Goal: Task Accomplishment & Management: Use online tool/utility

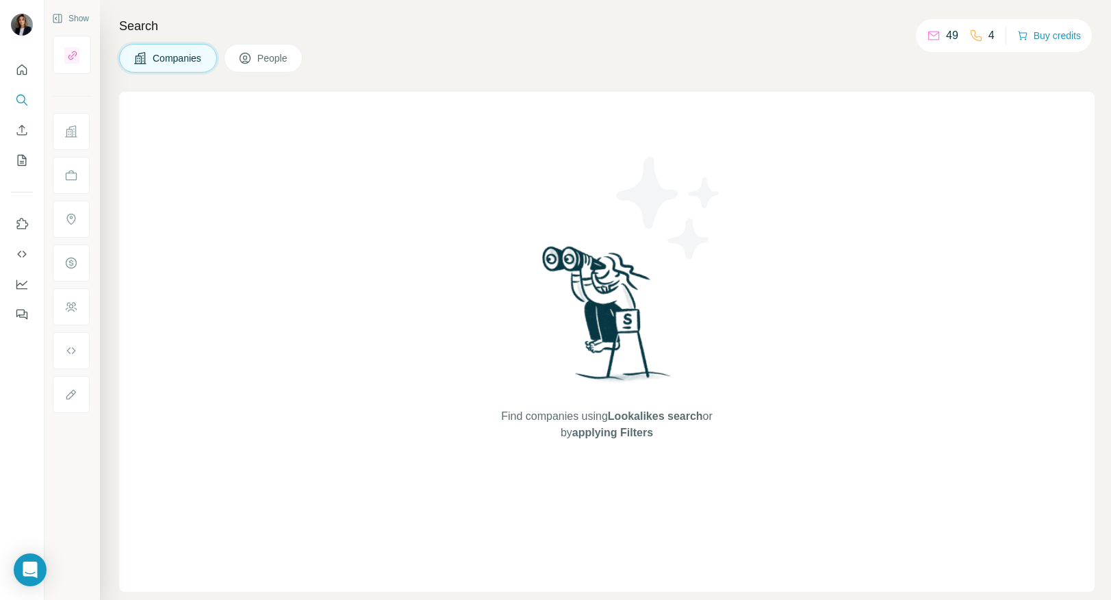
click at [164, 59] on span "Companies" at bounding box center [178, 58] width 50 height 14
click at [168, 61] on span "Companies" at bounding box center [178, 58] width 50 height 14
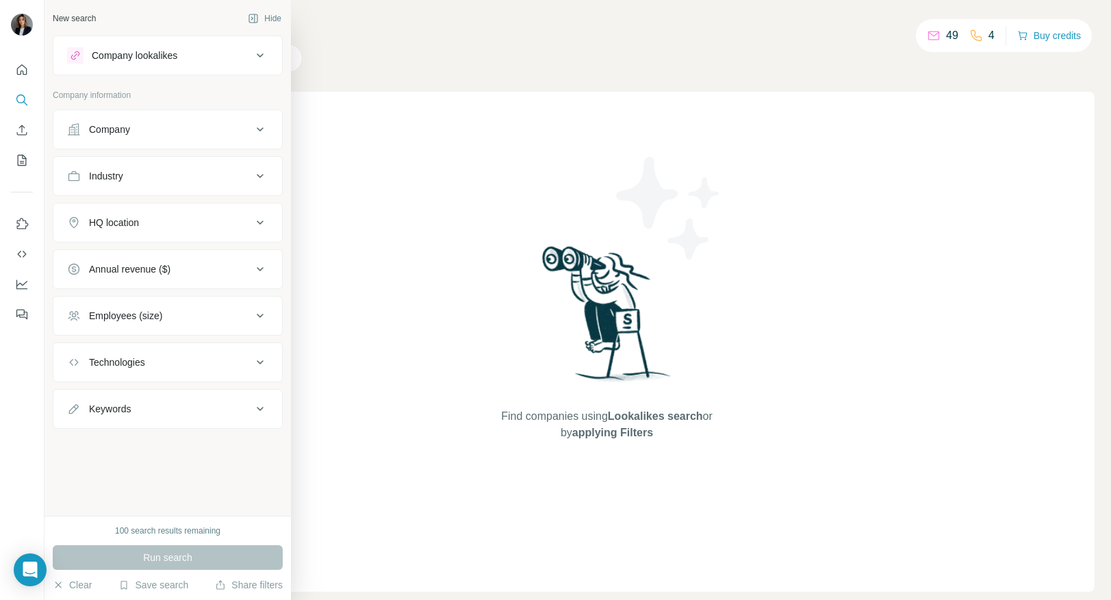
click at [114, 133] on div "Company" at bounding box center [109, 130] width 41 height 14
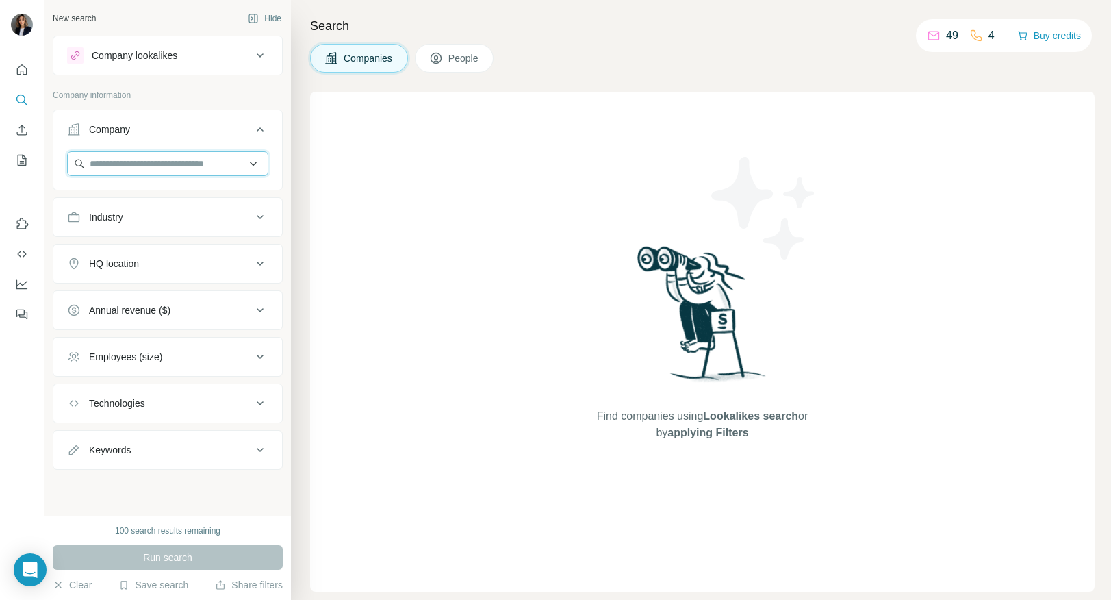
click at [123, 164] on input "text" at bounding box center [167, 163] width 201 height 25
paste input "**********"
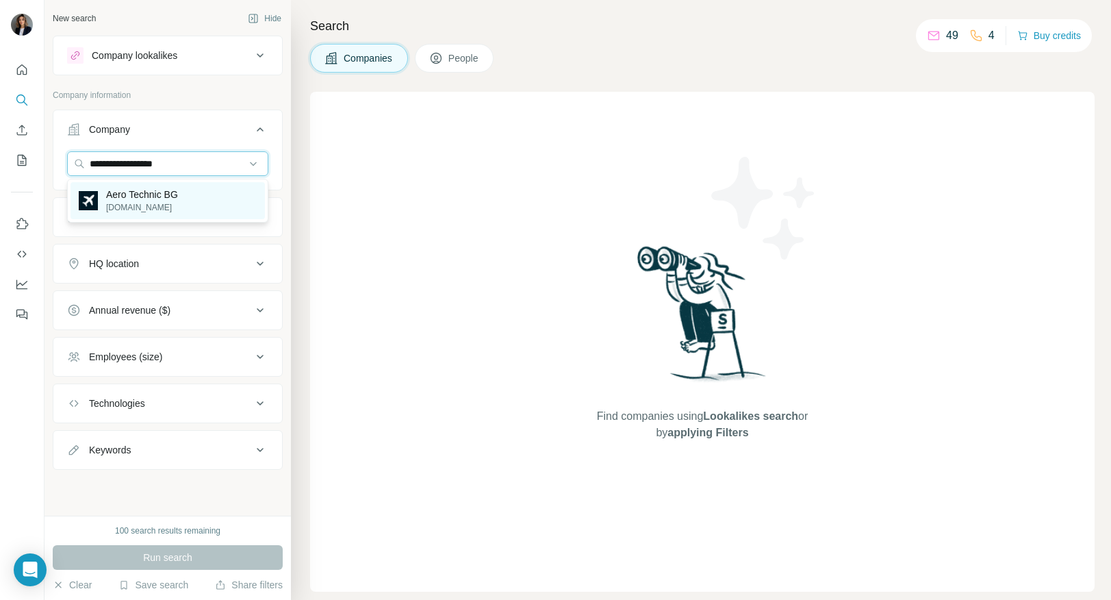
type input "**********"
click at [136, 197] on p "Aero Technic BG" at bounding box center [142, 195] width 72 height 14
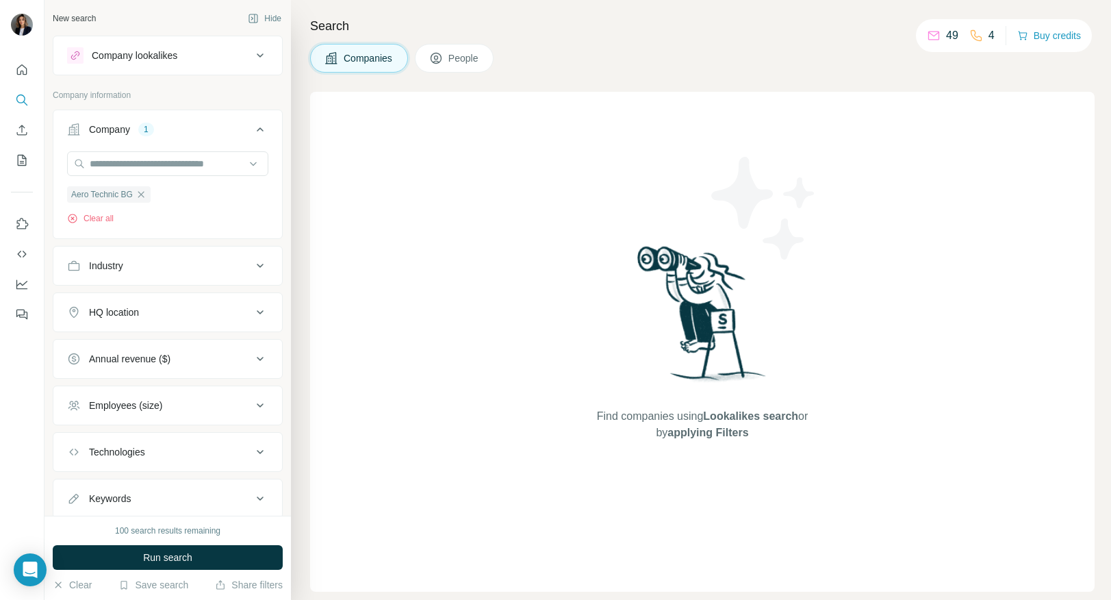
click at [456, 57] on span "People" at bounding box center [463, 58] width 31 height 14
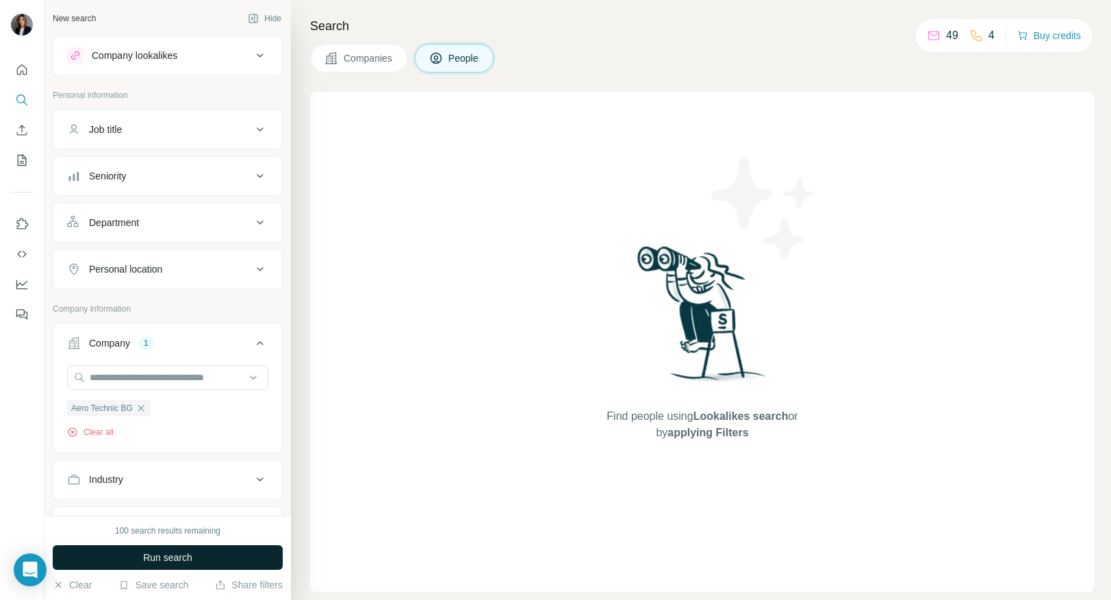
click at [157, 550] on button "Run search" at bounding box center [168, 557] width 230 height 25
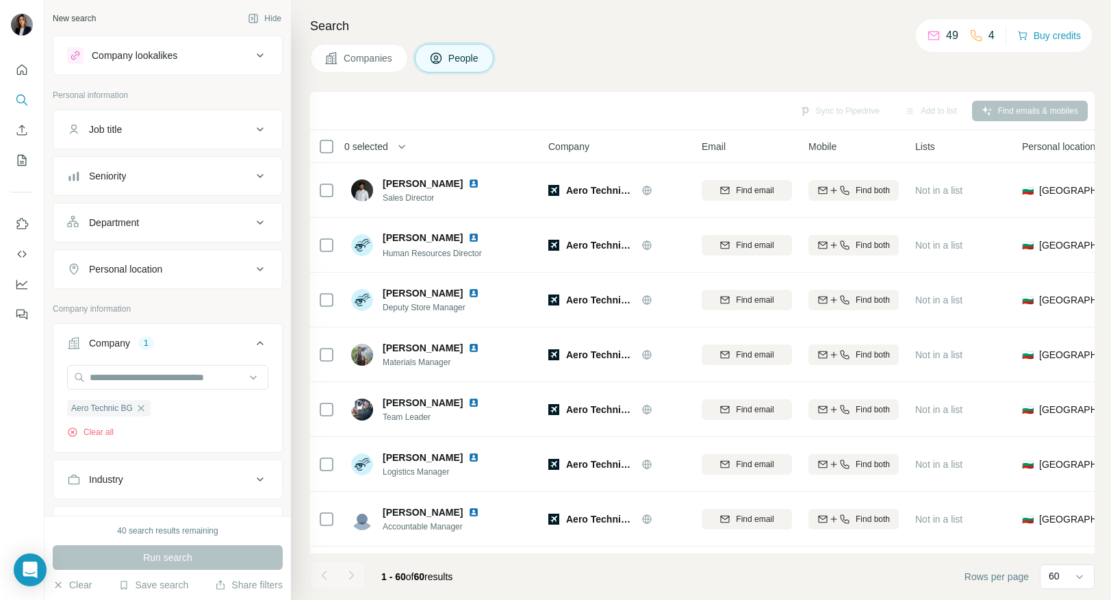
click at [640, 148] on div "Company" at bounding box center [616, 146] width 137 height 16
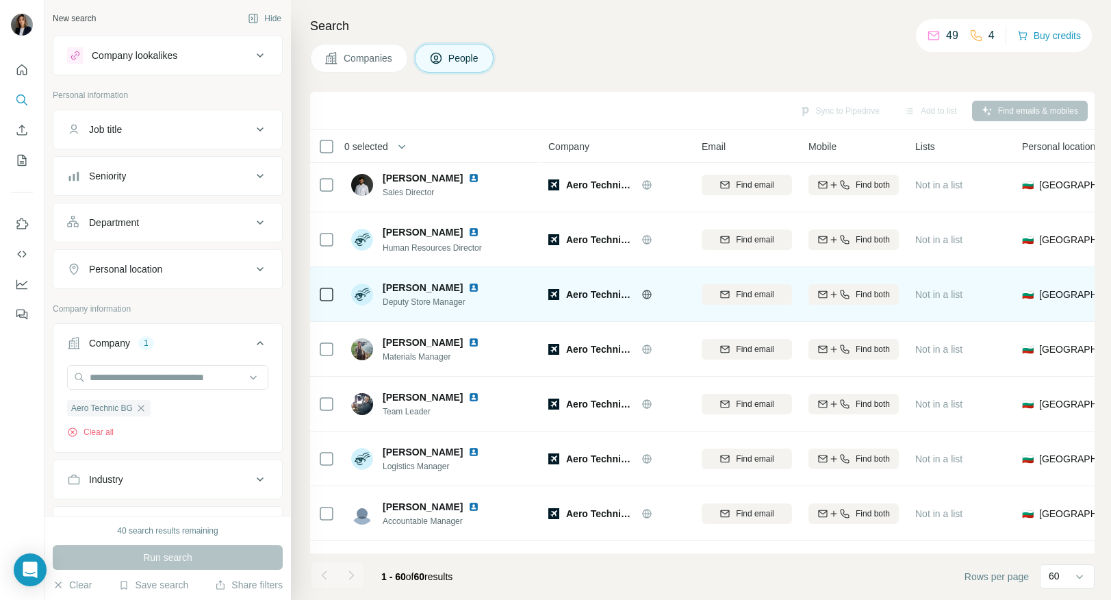
scroll to position [18, 0]
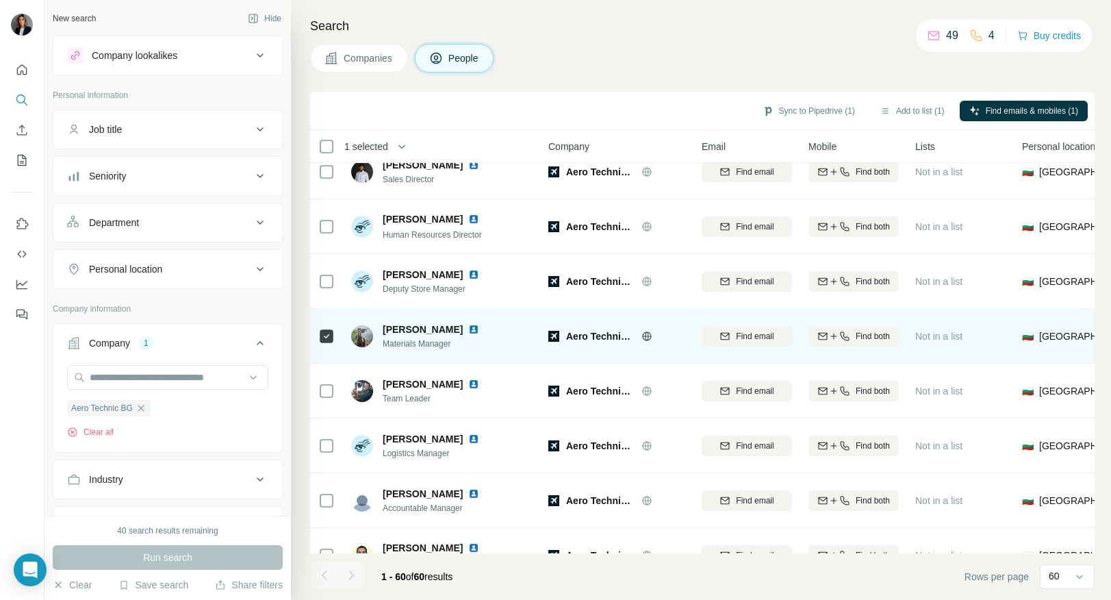
click at [479, 328] on img at bounding box center [473, 329] width 11 height 11
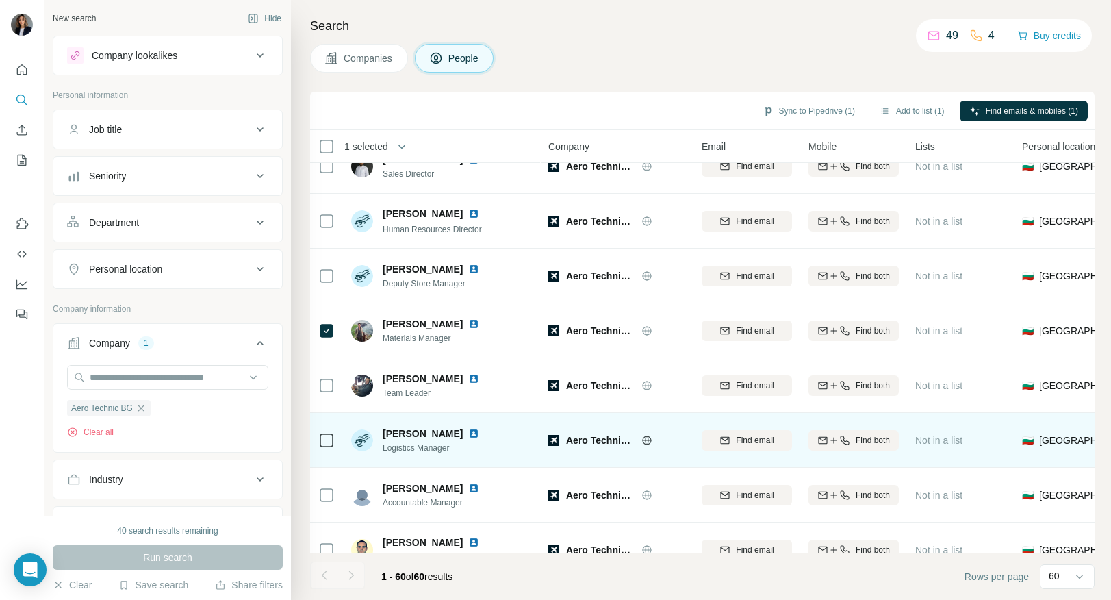
scroll to position [31, 0]
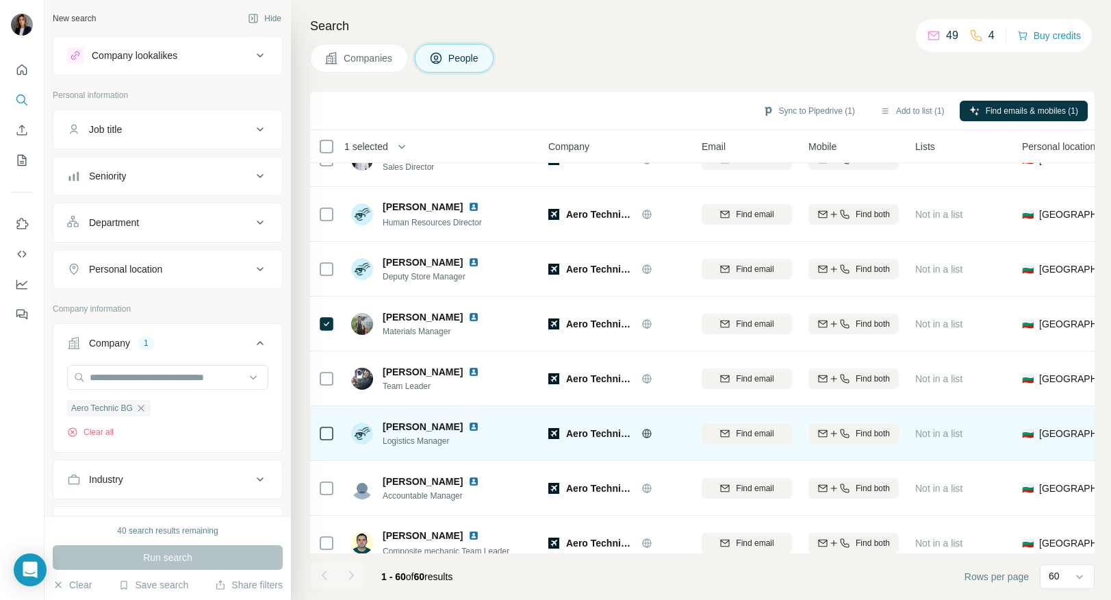
click at [468, 427] on img at bounding box center [473, 426] width 11 height 11
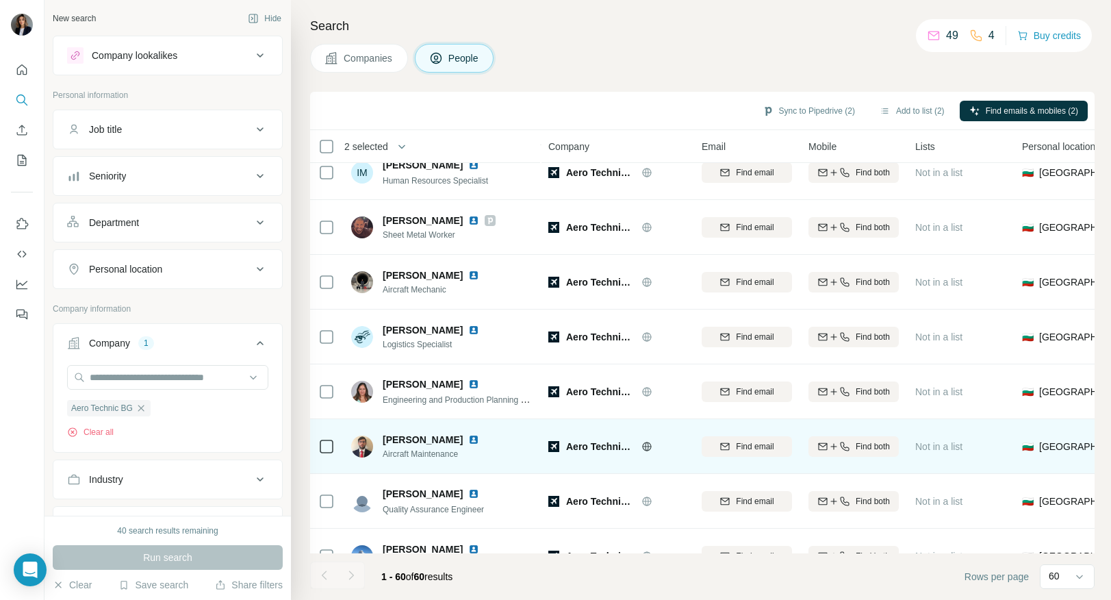
scroll to position [1223, 0]
click at [468, 438] on img at bounding box center [473, 439] width 11 height 11
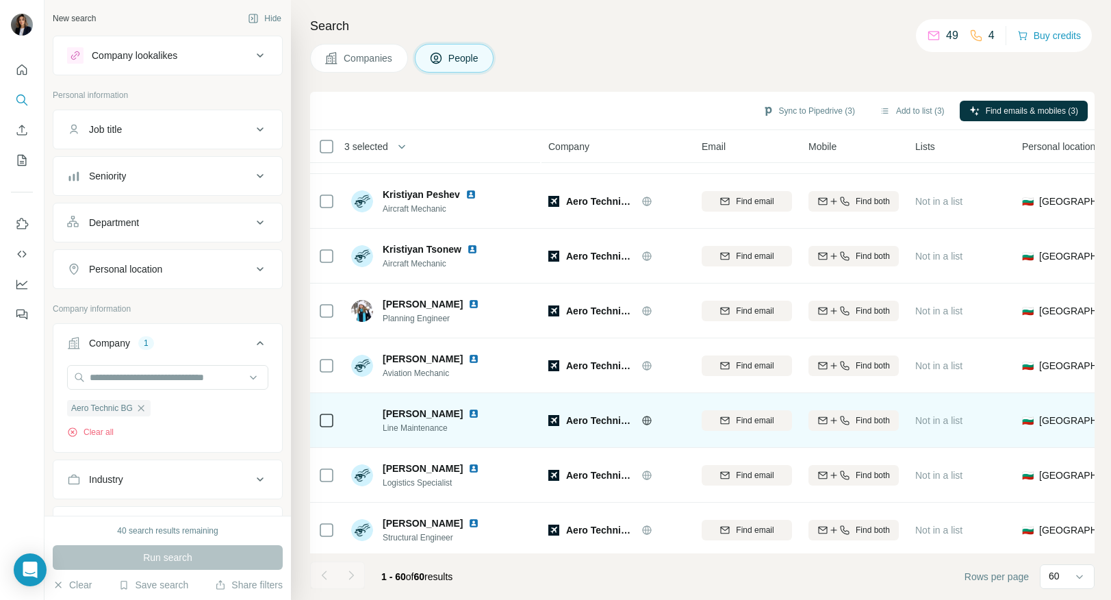
scroll to position [1687, 0]
click at [479, 413] on img at bounding box center [473, 412] width 11 height 11
click at [334, 416] on icon at bounding box center [326, 419] width 16 height 16
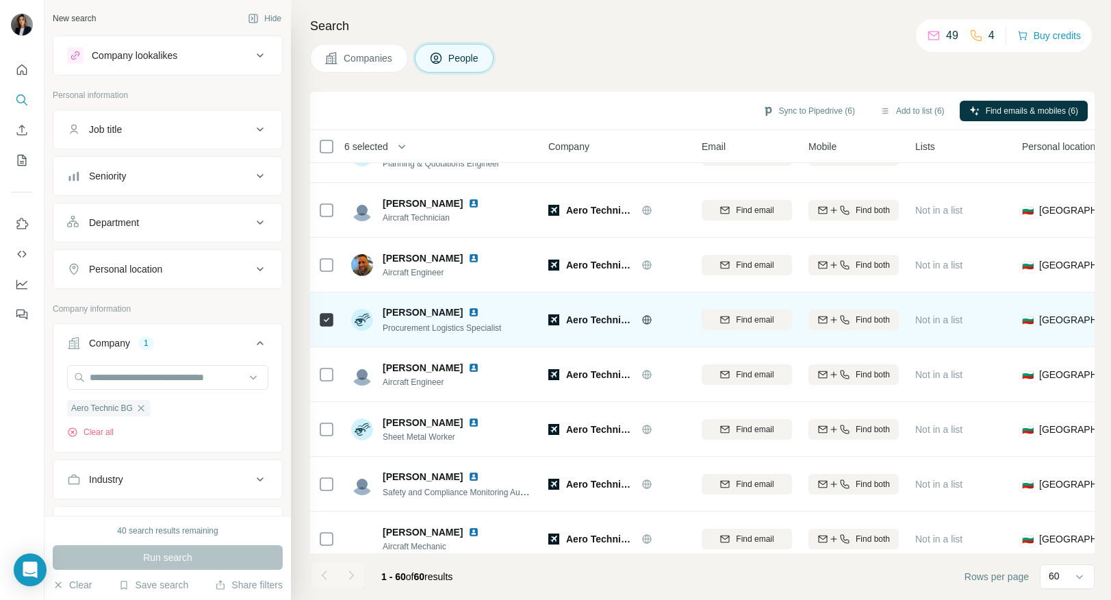
scroll to position [2903, 0]
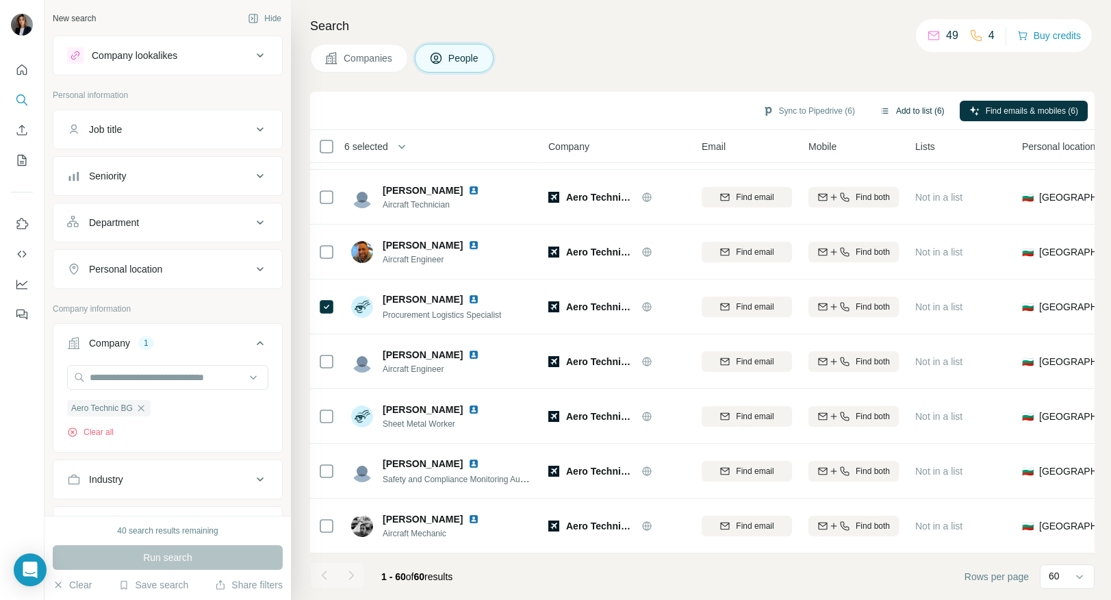
click at [907, 116] on button "Add to list (6)" at bounding box center [912, 111] width 84 height 21
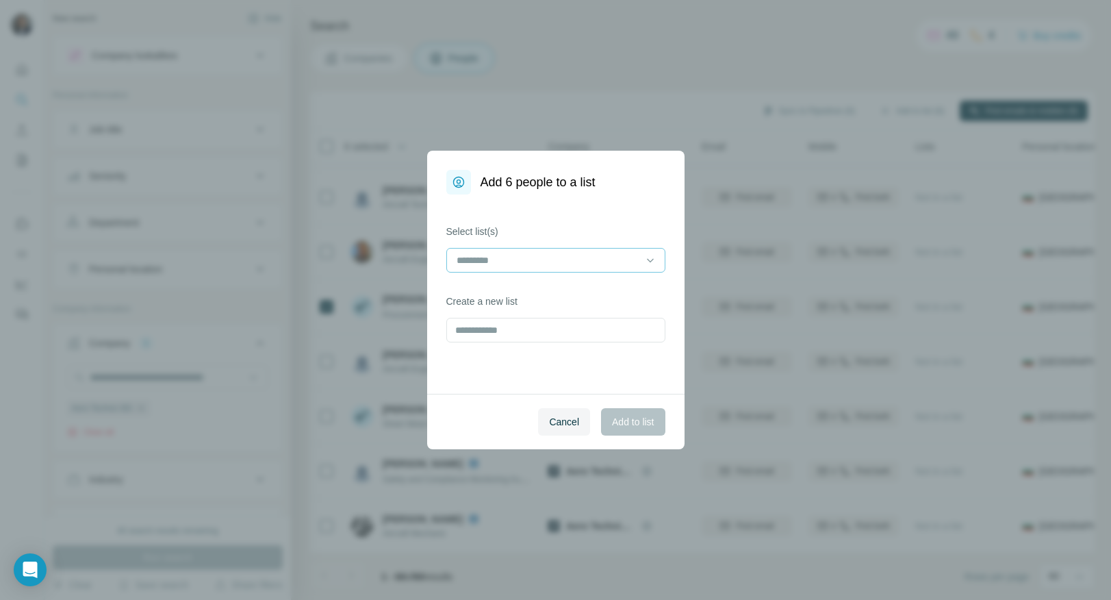
click at [476, 263] on input at bounding box center [547, 260] width 185 height 15
click at [530, 231] on label "Select list(s)" at bounding box center [555, 232] width 219 height 14
click at [542, 420] on button "Cancel" at bounding box center [564, 421] width 52 height 27
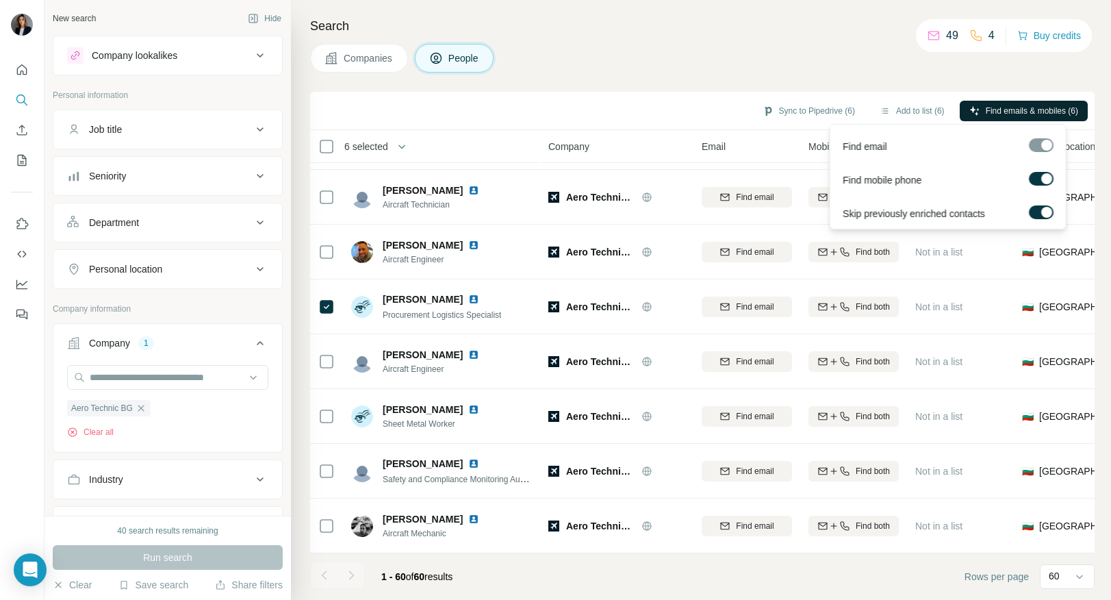
click at [1005, 112] on span "Find emails & mobiles (6)" at bounding box center [1032, 111] width 92 height 12
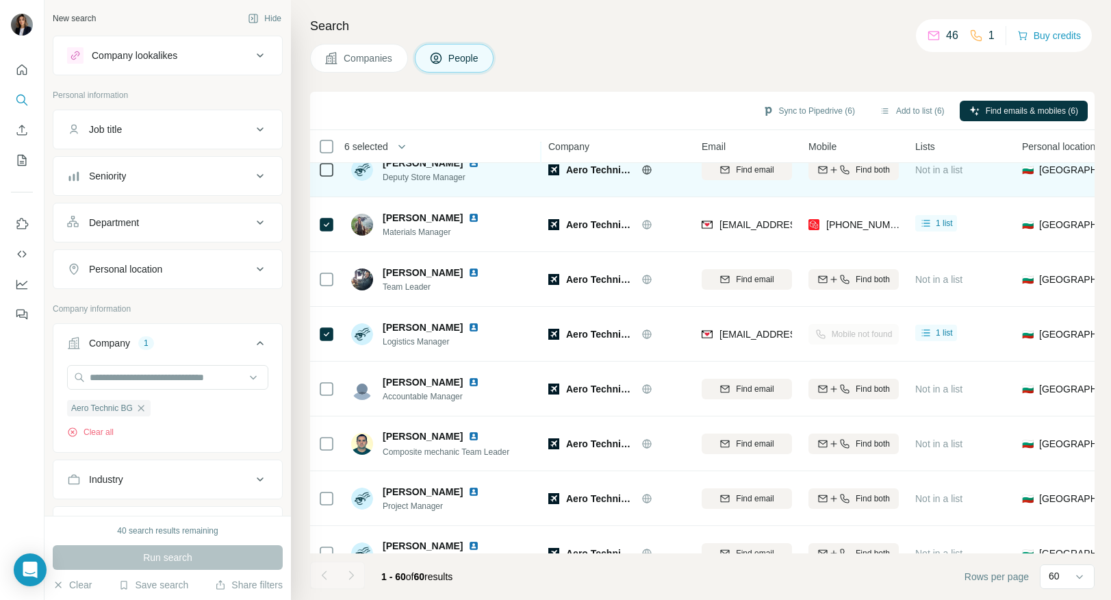
scroll to position [0, 0]
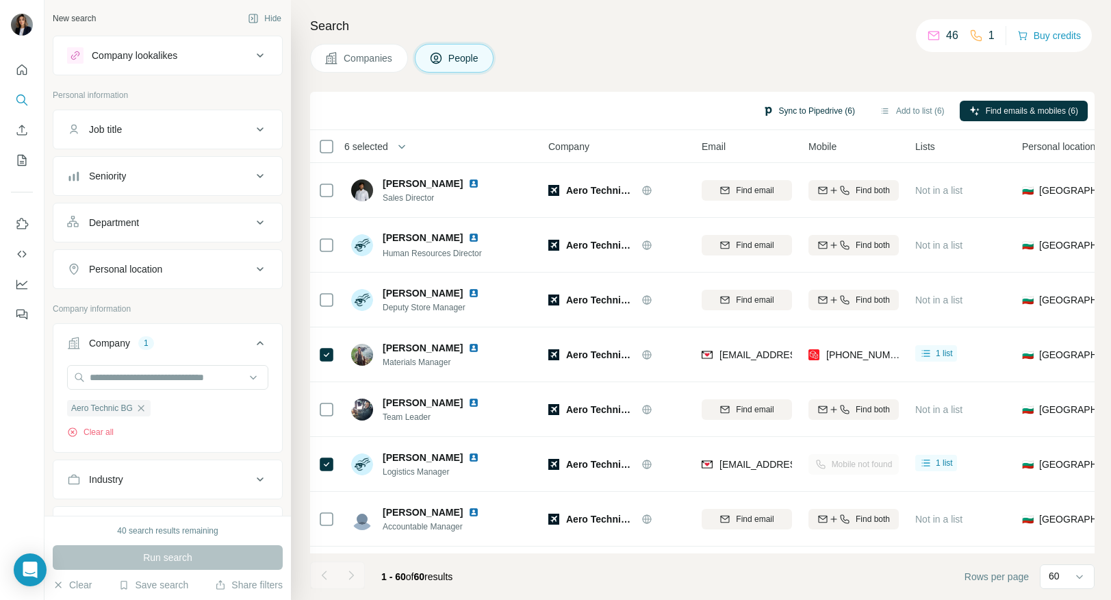
click at [776, 110] on button "Sync to Pipedrive (6)" at bounding box center [809, 111] width 112 height 21
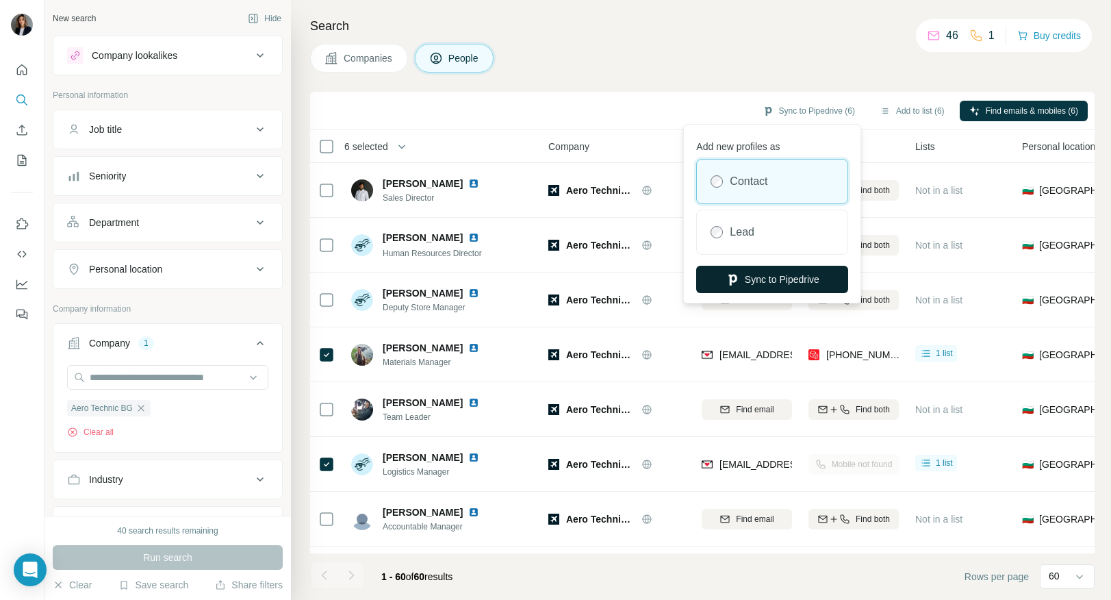
click at [776, 277] on button "Sync to Pipedrive" at bounding box center [772, 279] width 152 height 27
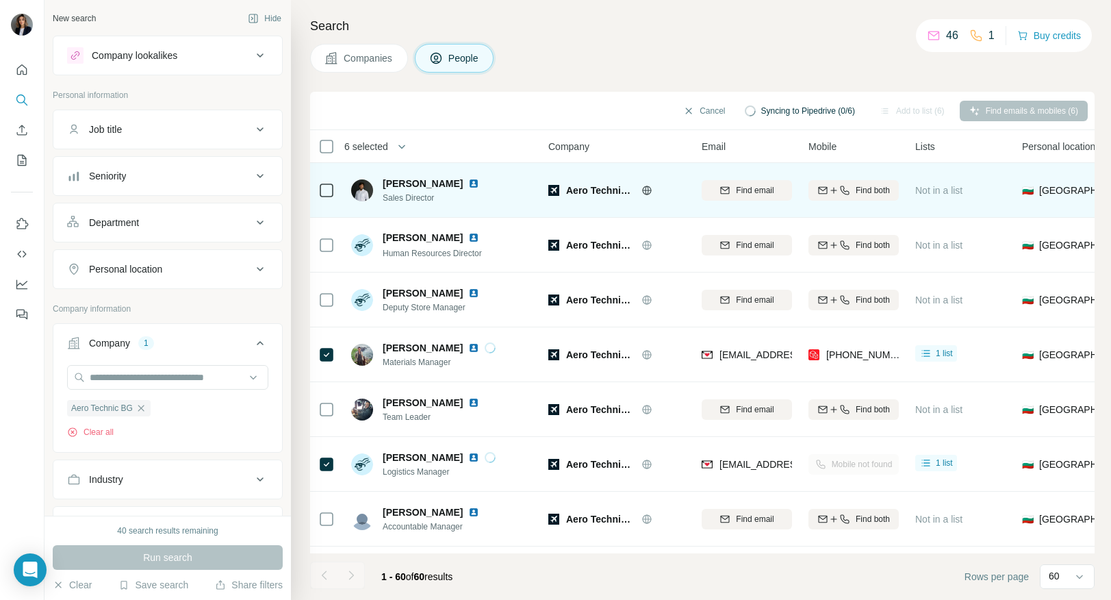
click at [609, 191] on span "Aero Technic BG" at bounding box center [600, 190] width 68 height 14
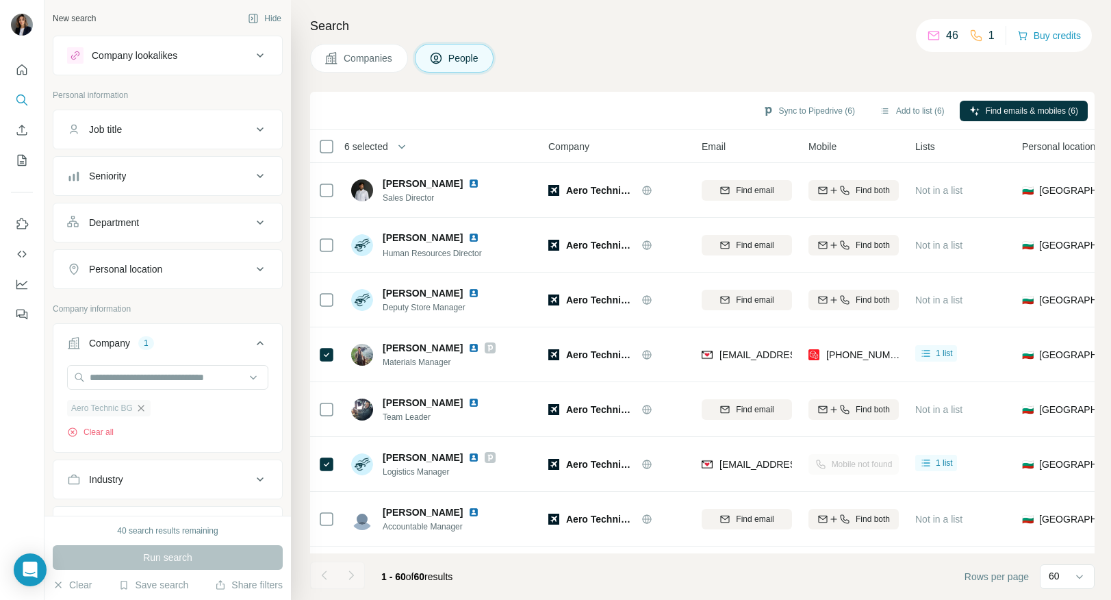
click at [140, 408] on icon "button" at bounding box center [141, 407] width 11 height 11
click at [133, 377] on input "text" at bounding box center [167, 377] width 201 height 25
type input "*"
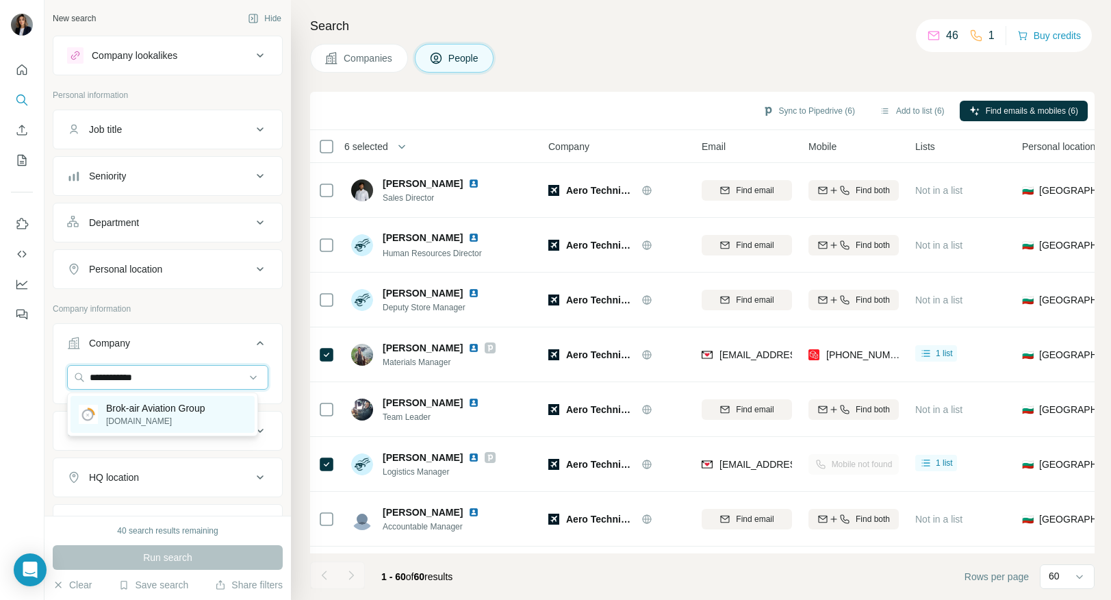
type input "**********"
click at [199, 421] on p "[DOMAIN_NAME]" at bounding box center [155, 421] width 99 height 12
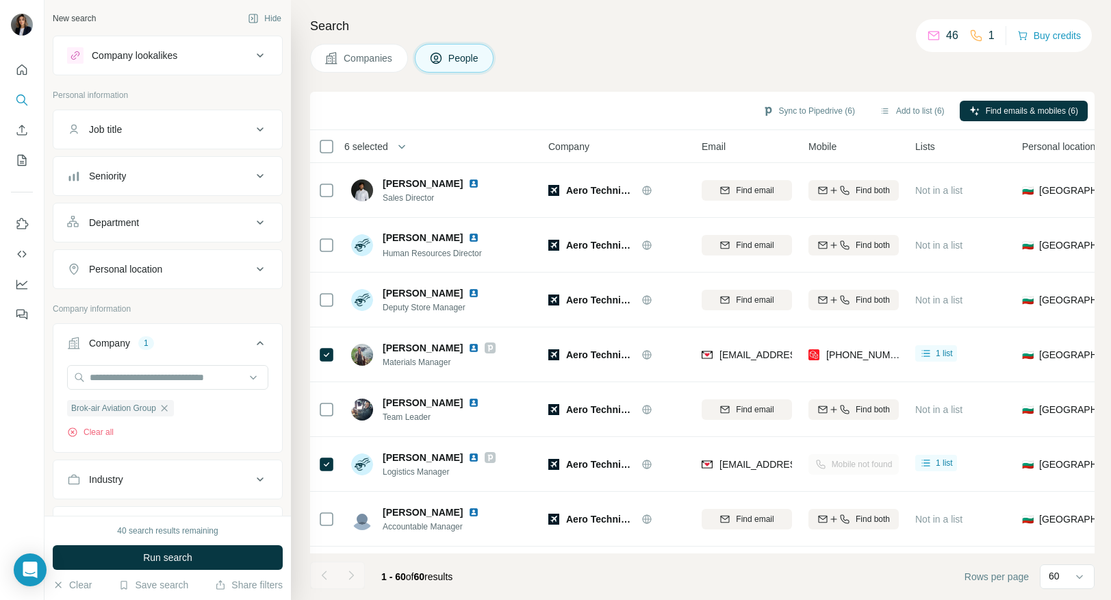
drag, startPoint x: 209, startPoint y: 555, endPoint x: 232, endPoint y: 520, distance: 42.5
click at [209, 554] on button "Run search" at bounding box center [168, 557] width 230 height 25
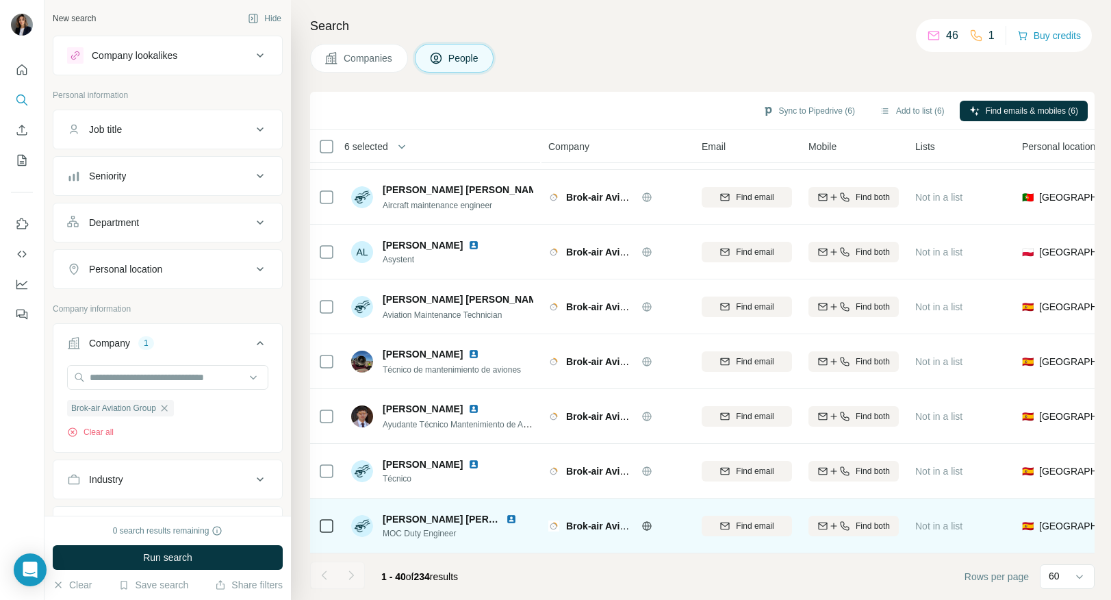
scroll to position [1808, 0]
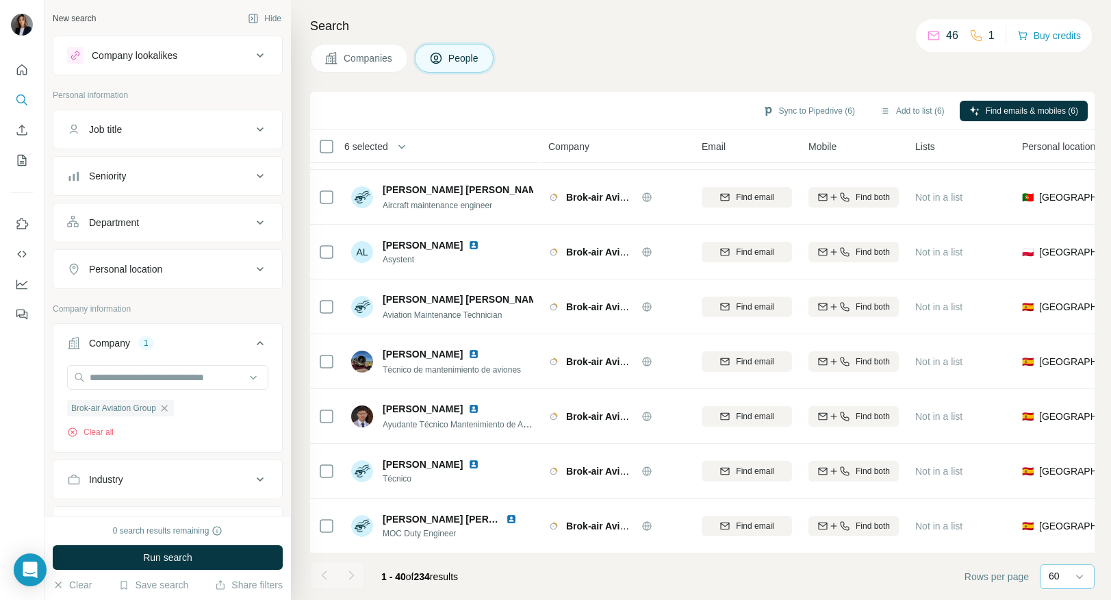
click at [1050, 577] on p "60" at bounding box center [1054, 576] width 11 height 14
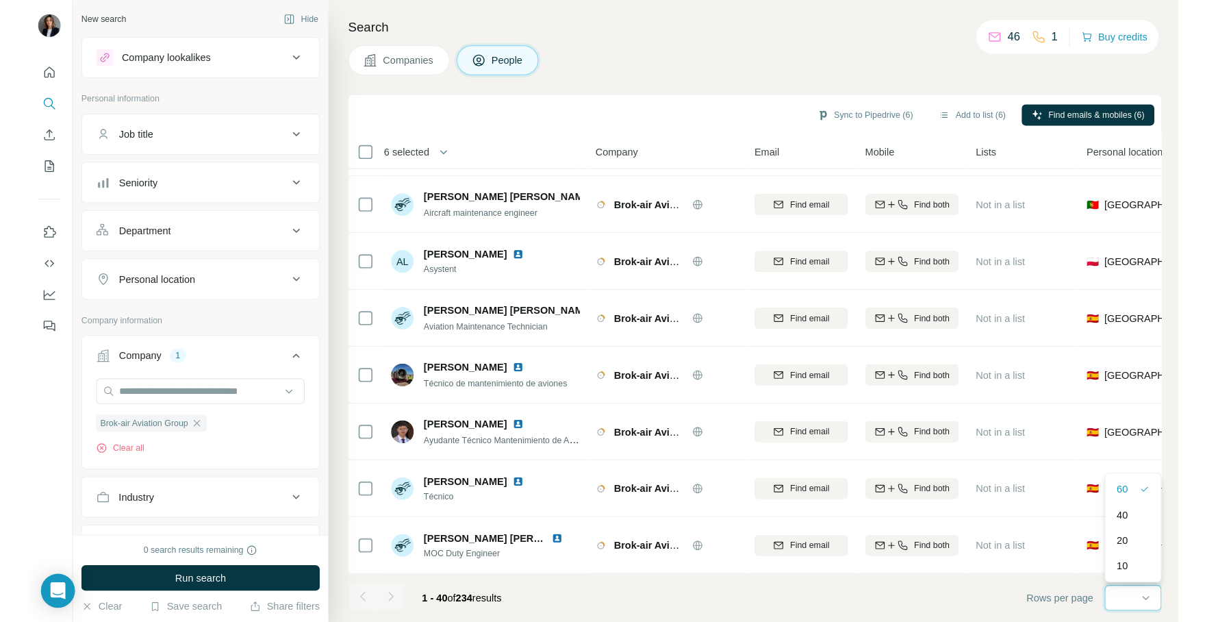
scroll to position [0, 0]
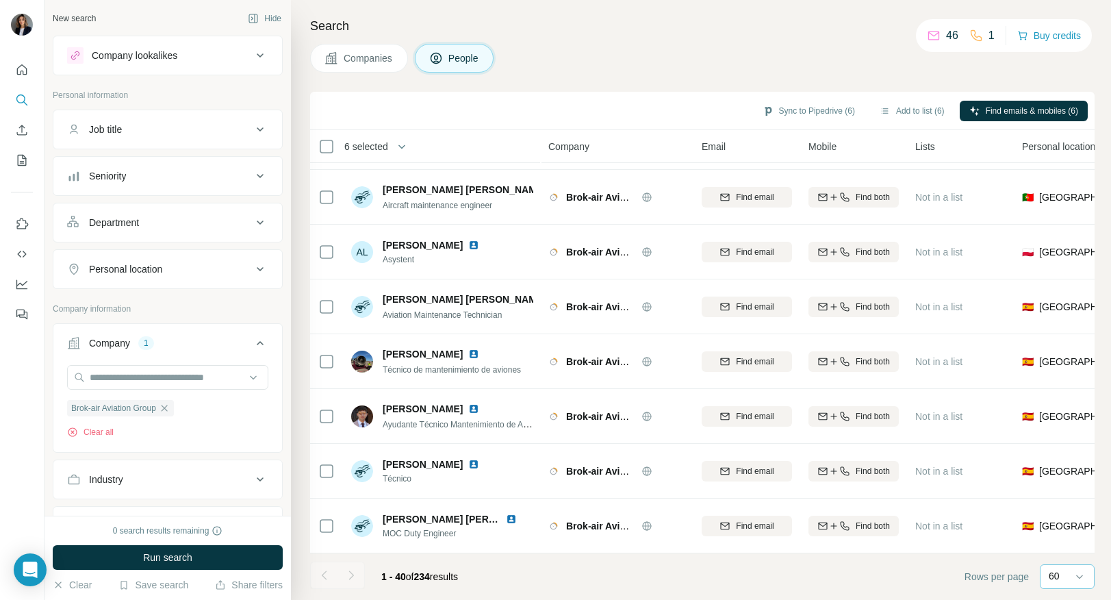
click at [955, 571] on footer "1 - 40 of 234 results Rows per page 60" at bounding box center [702, 576] width 784 height 47
drag, startPoint x: 421, startPoint y: 574, endPoint x: 452, endPoint y: 574, distance: 30.8
click at [452, 574] on span "1 - 40 of 234 results" at bounding box center [419, 576] width 77 height 11
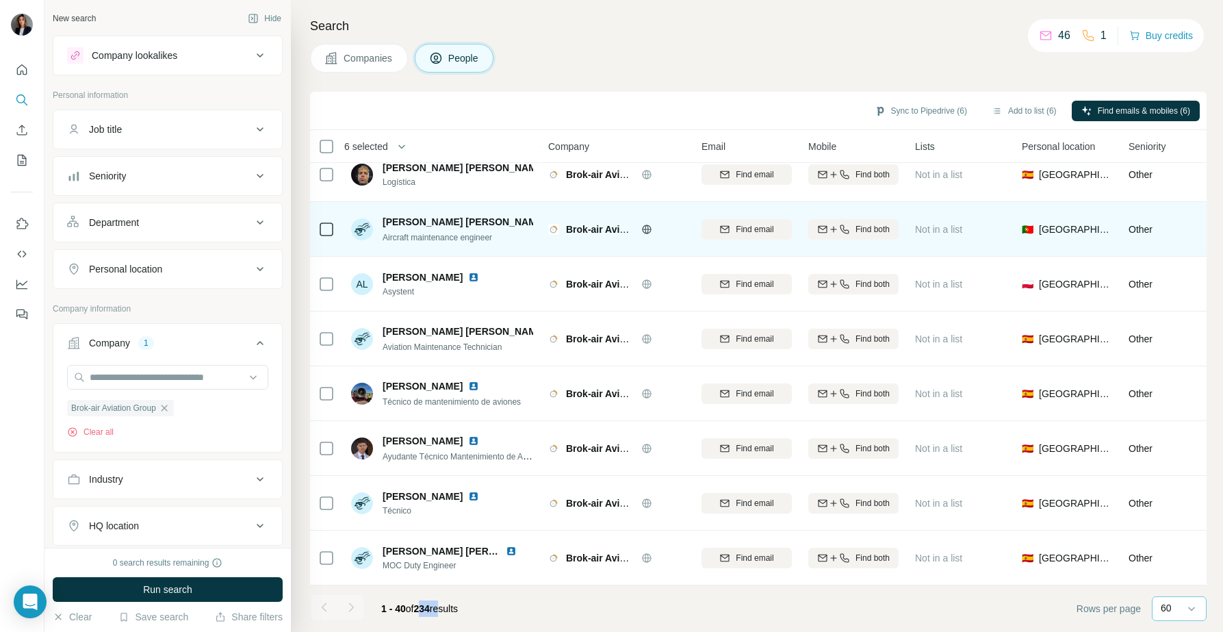
scroll to position [1776, 0]
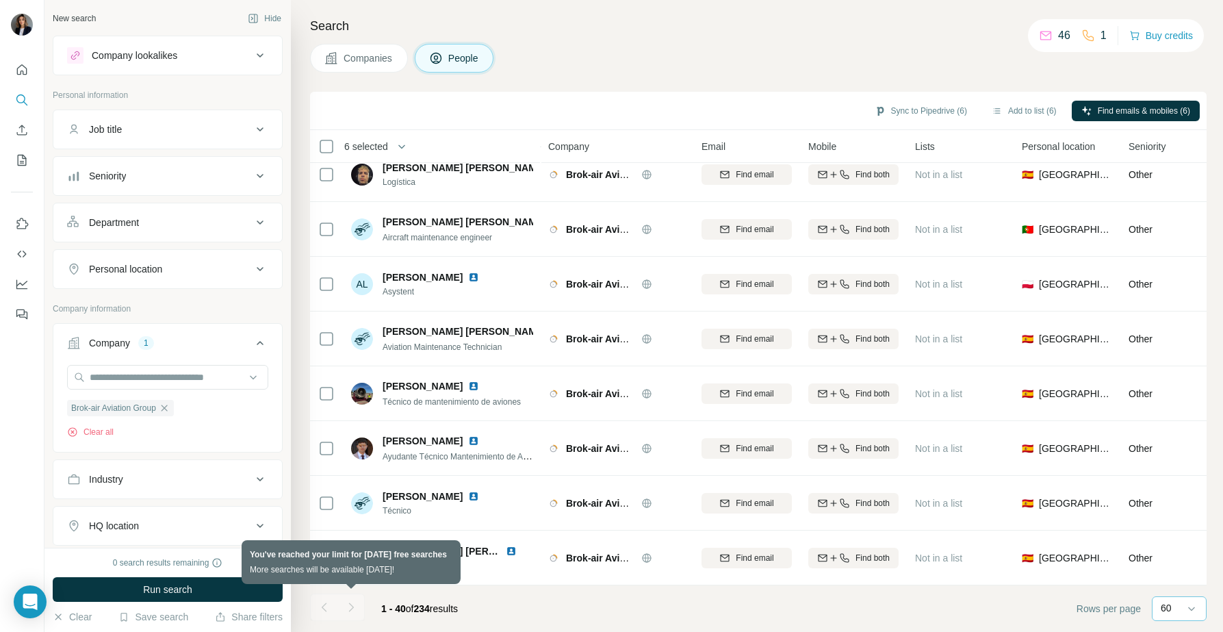
click at [360, 599] on div at bounding box center [350, 606] width 27 height 27
click at [346, 599] on div at bounding box center [350, 606] width 27 height 27
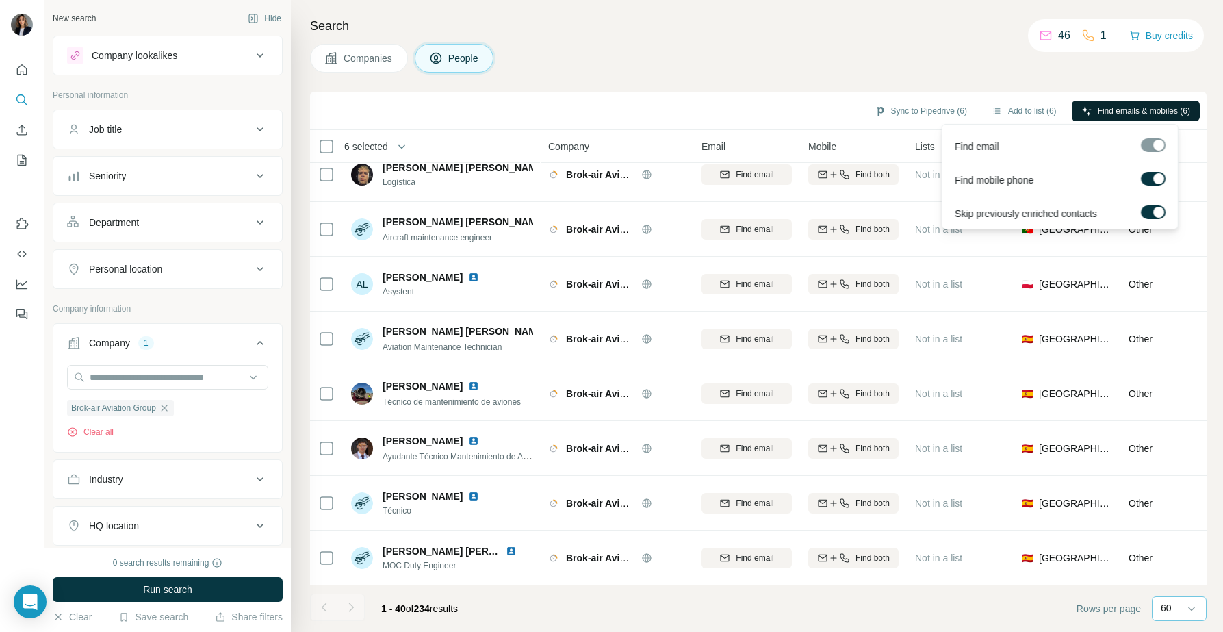
click at [1098, 113] on span "Find emails & mobiles (6)" at bounding box center [1144, 111] width 92 height 12
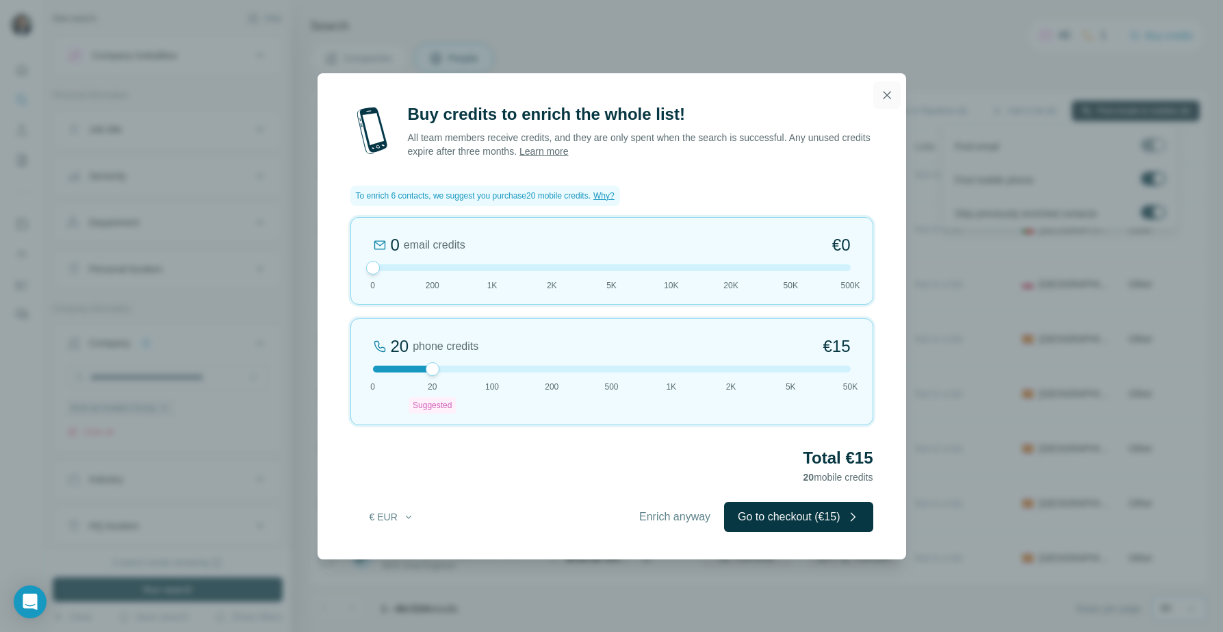
click at [889, 92] on icon "button" at bounding box center [887, 95] width 14 height 14
